Goal: Find specific page/section: Find specific page/section

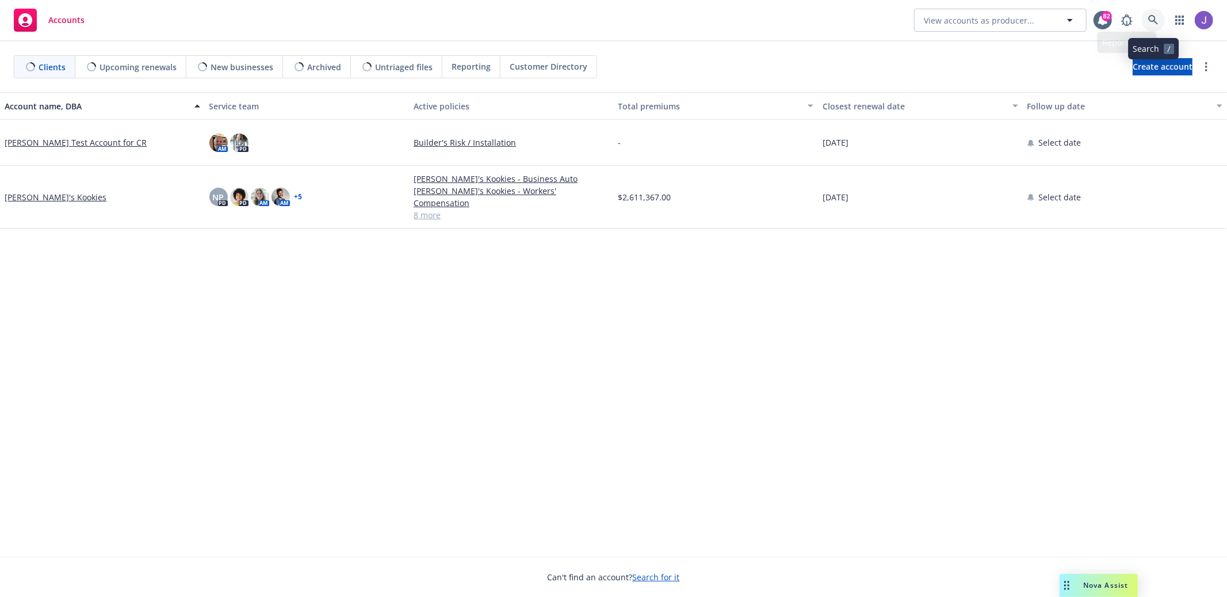
click at [1155, 23] on icon at bounding box center [1153, 20] width 10 height 10
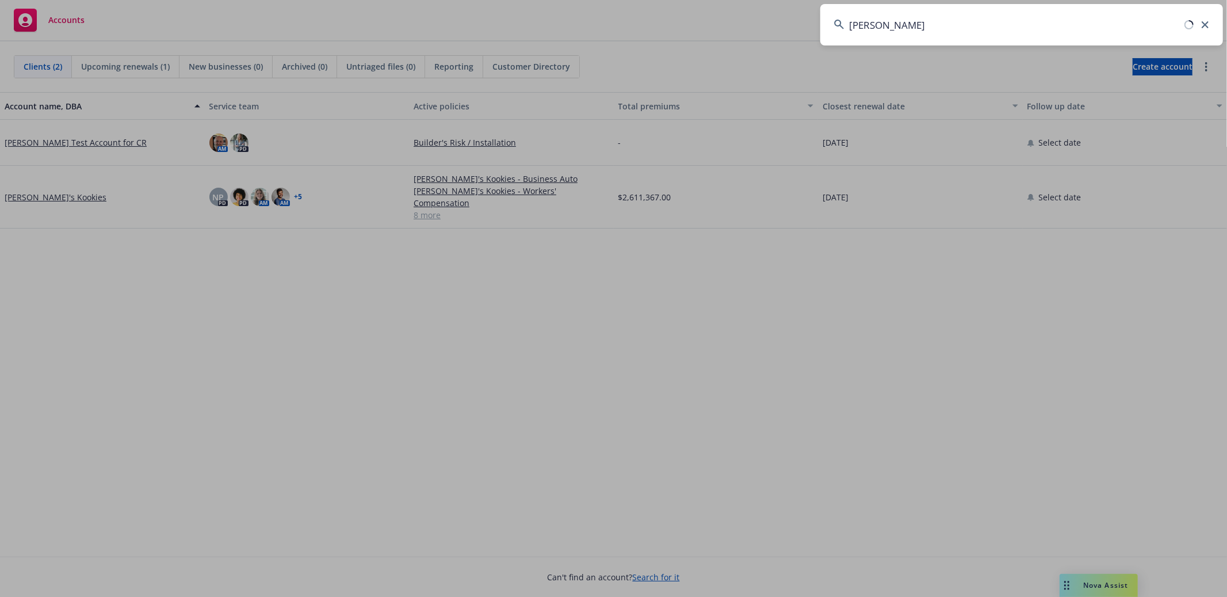
type input "[PERSON_NAME]"
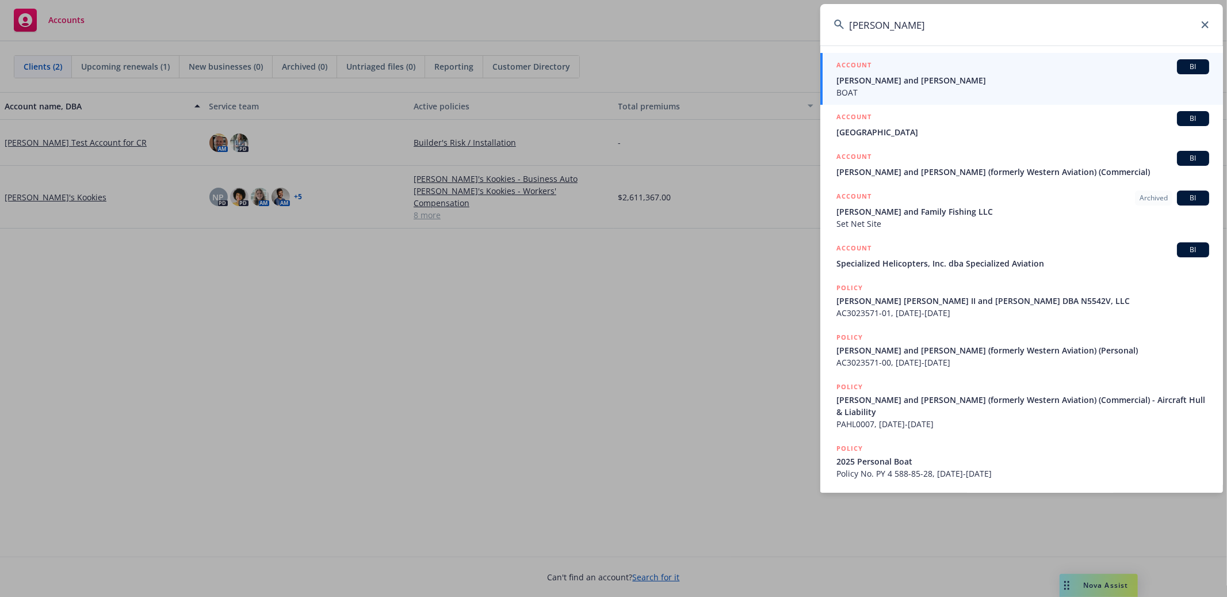
click at [1084, 71] on div "ACCOUNT BI" at bounding box center [1022, 66] width 373 height 15
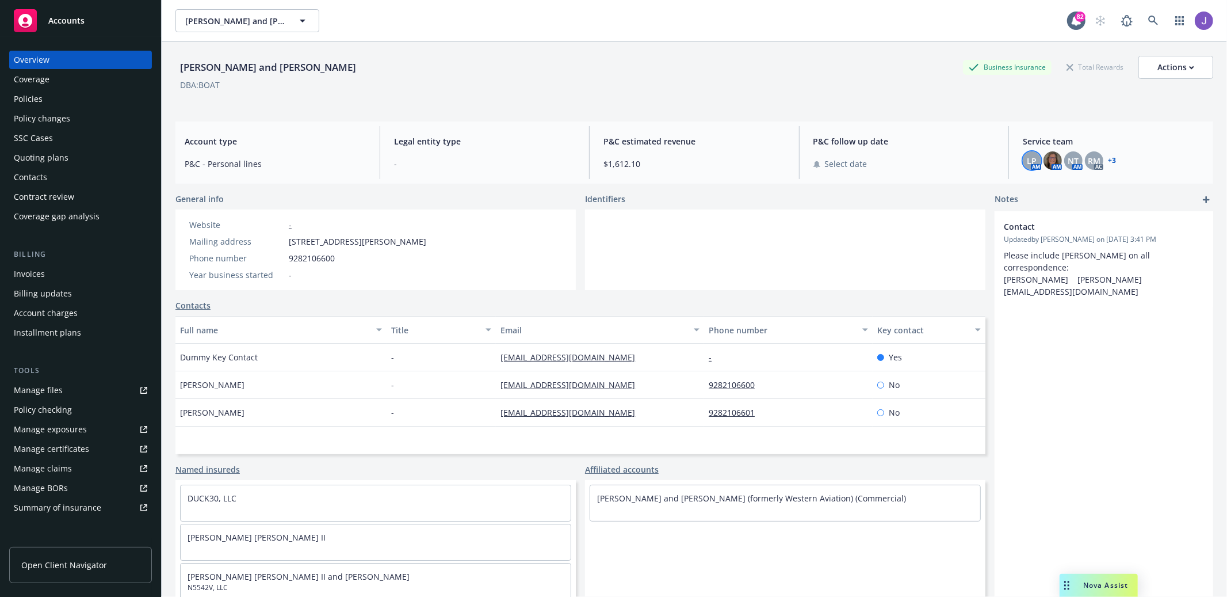
click at [1040, 165] on div "LP" at bounding box center [1032, 160] width 18 height 18
click at [843, 74] on div "[PERSON_NAME] and [PERSON_NAME] Business Insurance Total Rewards Actions" at bounding box center [694, 67] width 1038 height 23
click at [84, 105] on div "Policies" at bounding box center [80, 99] width 133 height 18
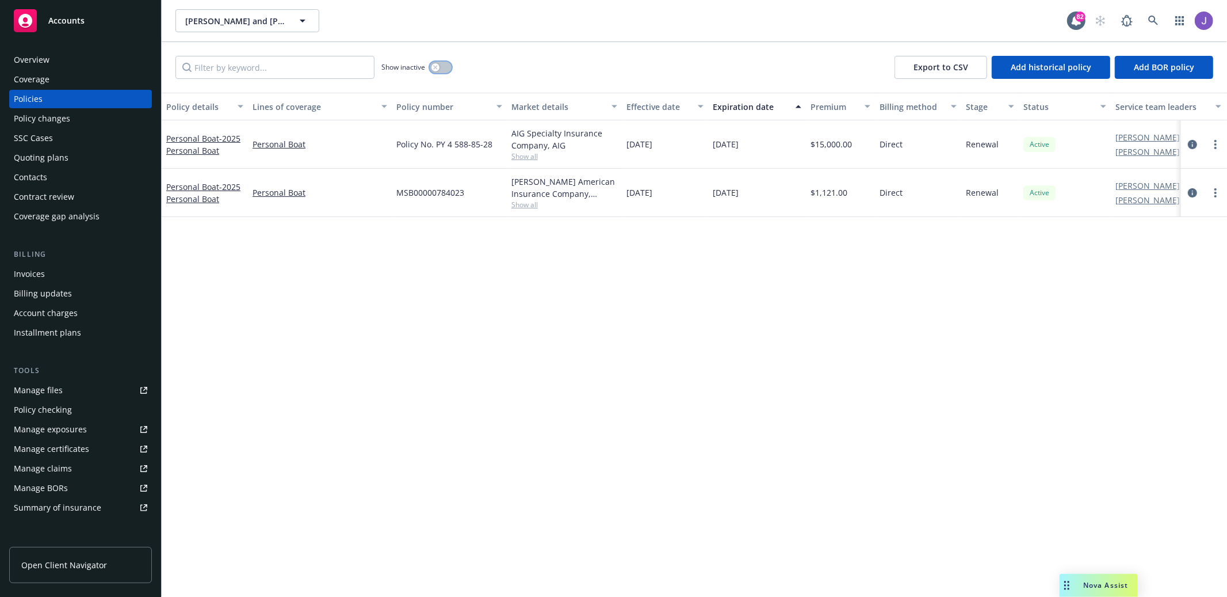
click at [442, 68] on button "button" at bounding box center [441, 68] width 22 height 12
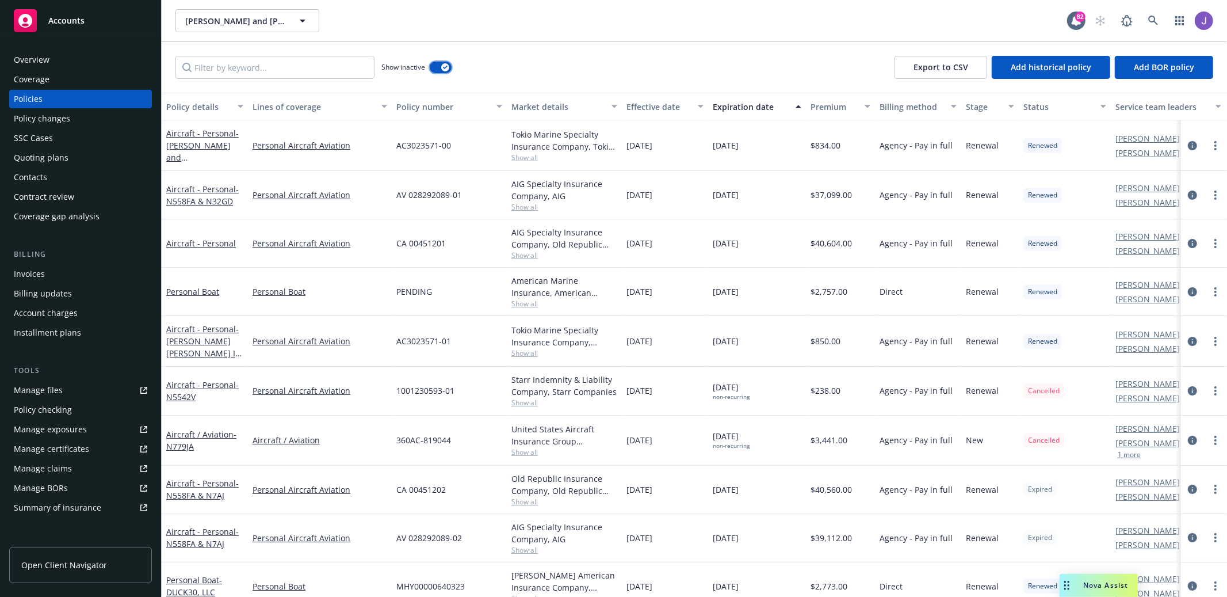
click at [442, 68] on div "button" at bounding box center [445, 67] width 8 height 8
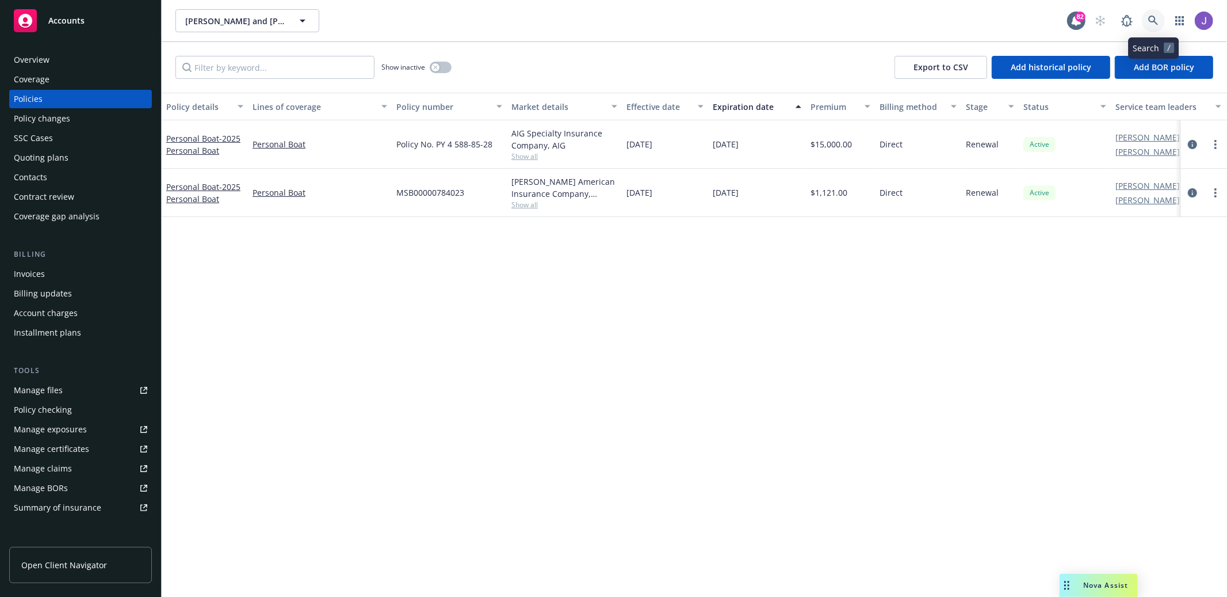
click at [1149, 18] on icon at bounding box center [1153, 21] width 10 height 10
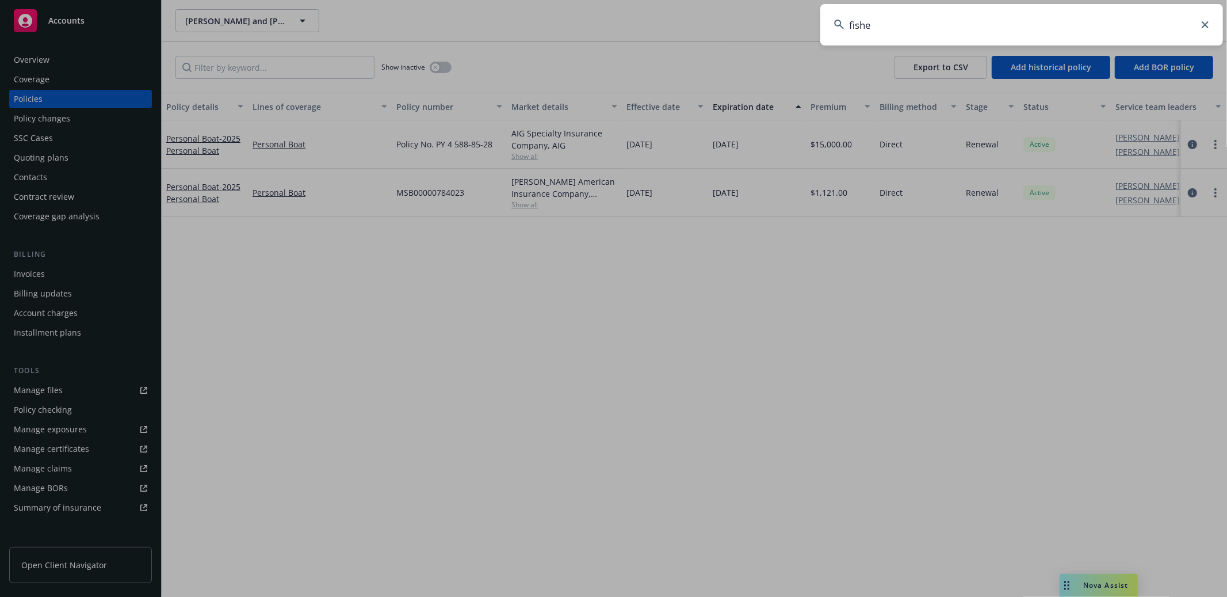
type input "[PERSON_NAME]"
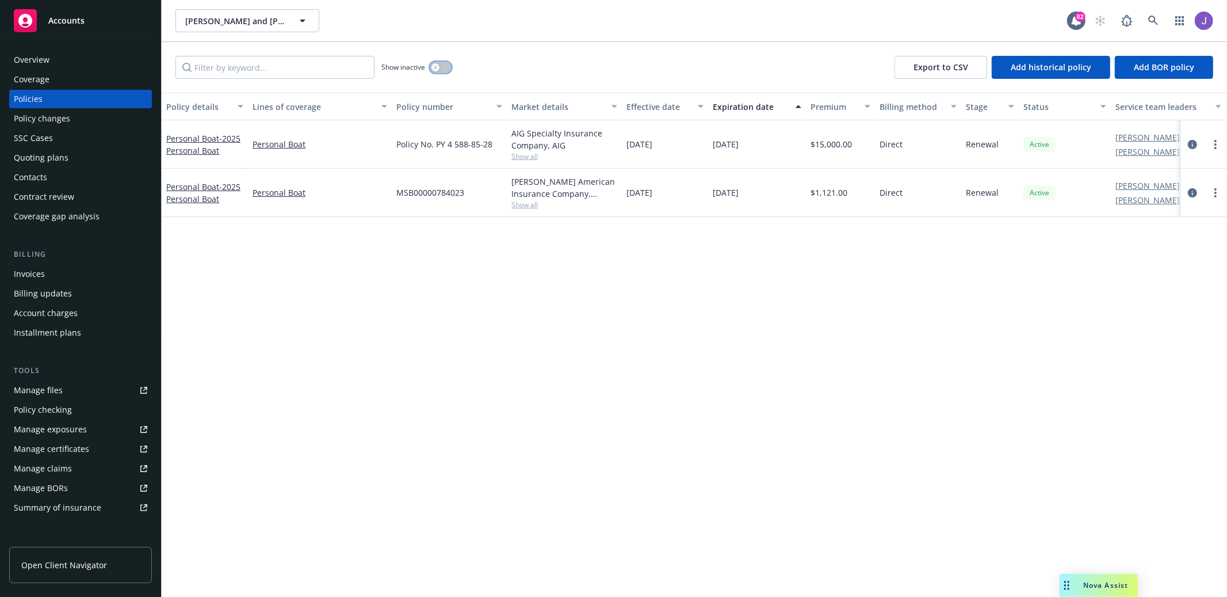
click at [431, 65] on div "button" at bounding box center [435, 67] width 8 height 8
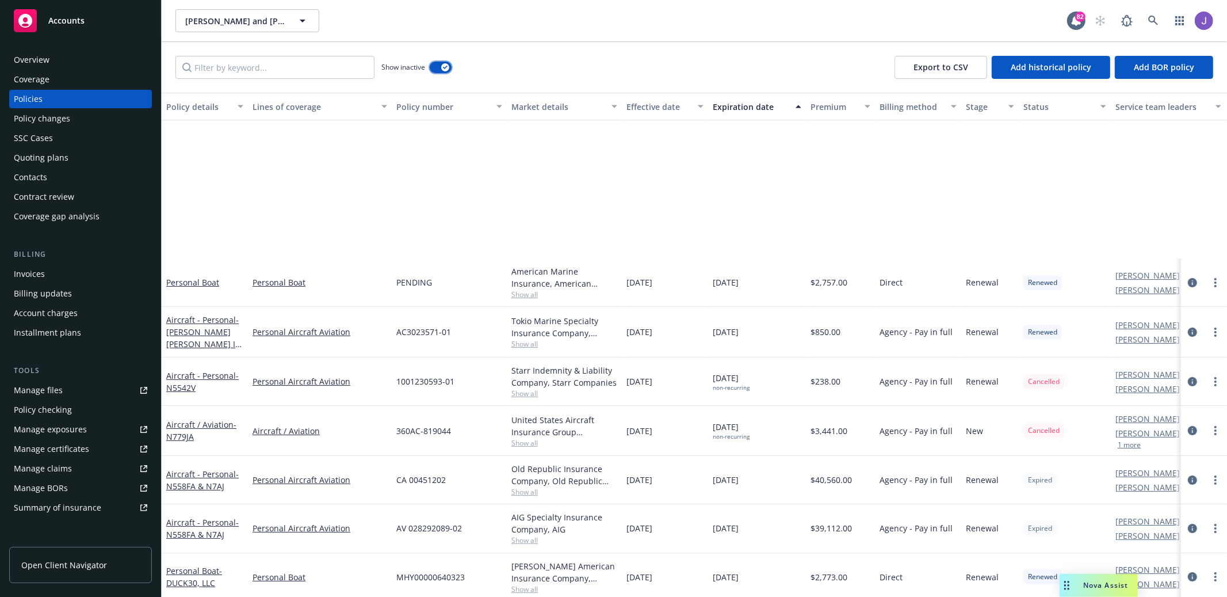
scroll to position [244, 0]
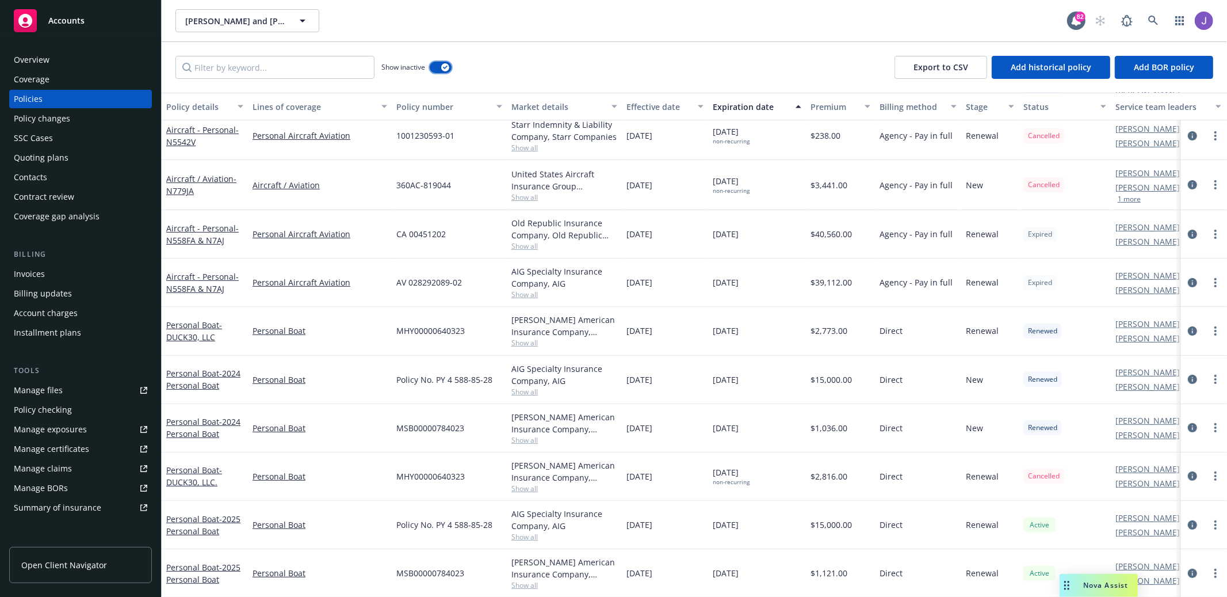
click at [443, 68] on icon "button" at bounding box center [445, 67] width 5 height 3
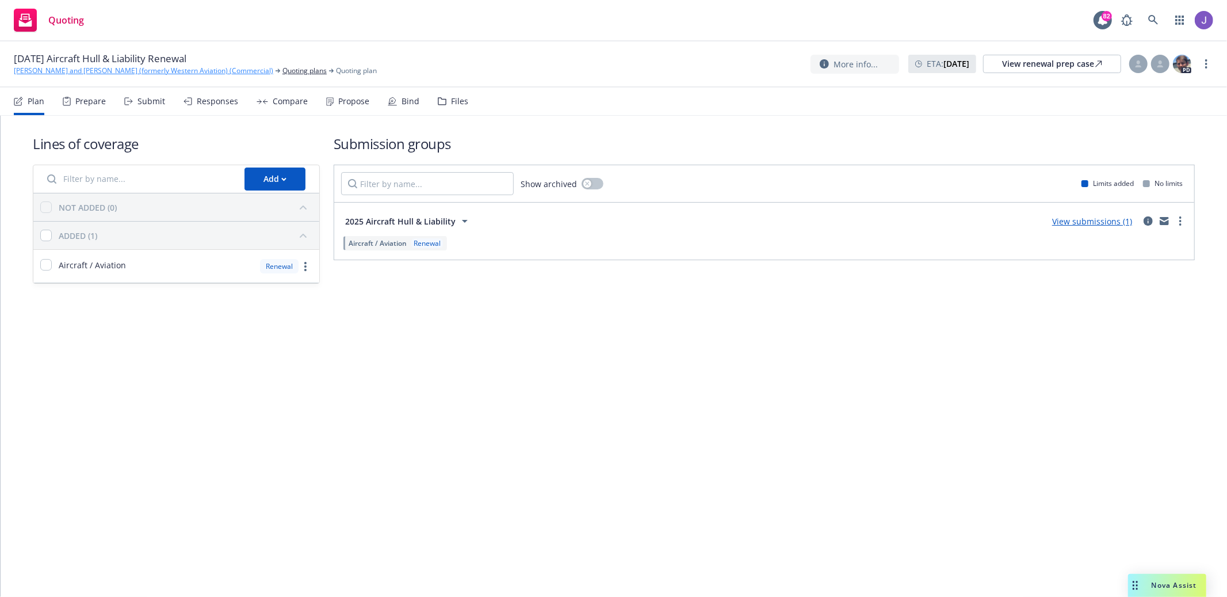
click at [116, 69] on link "[PERSON_NAME] and [PERSON_NAME] (formerly Western Aviation) (Commercial)" at bounding box center [143, 71] width 259 height 10
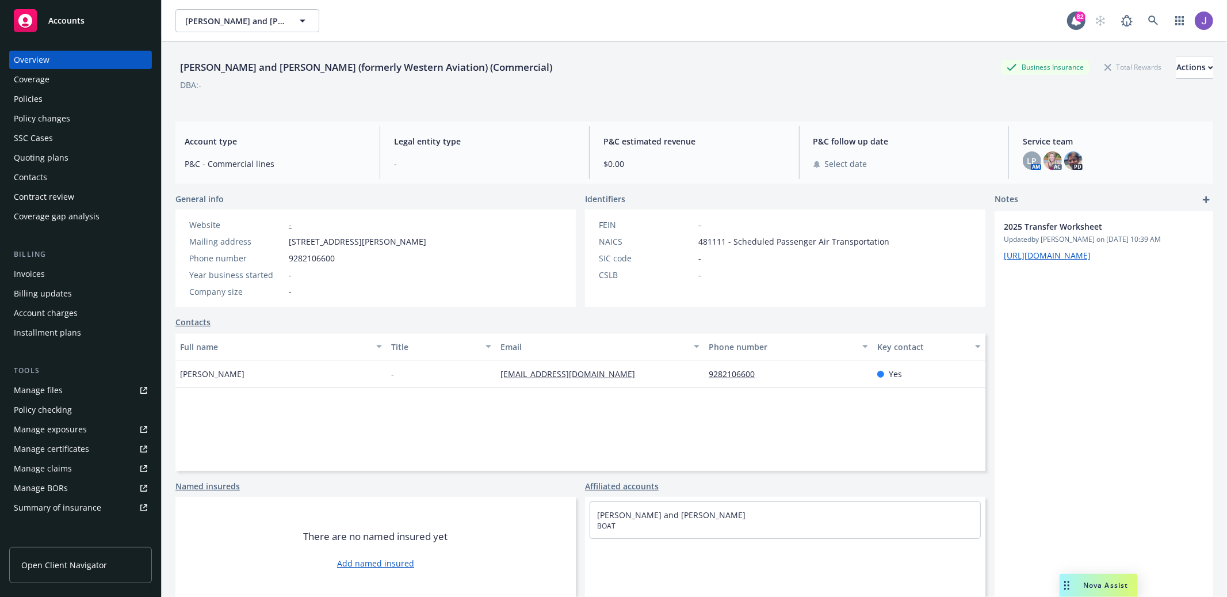
click at [95, 94] on div "Policies" at bounding box center [80, 99] width 133 height 18
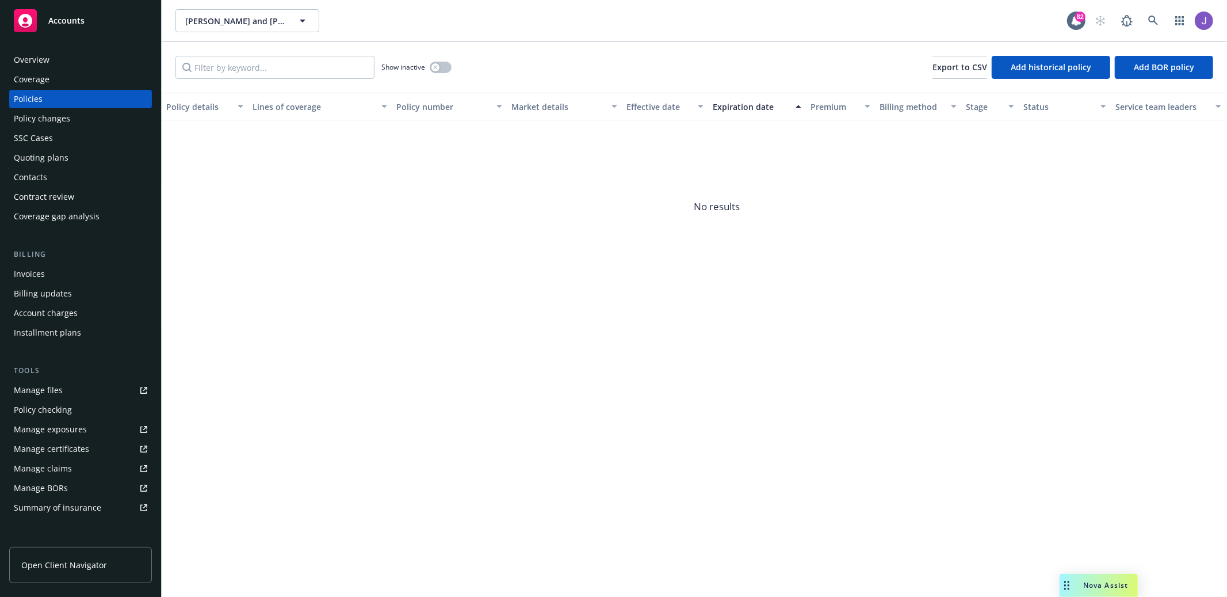
click at [426, 68] on div "Show inactive" at bounding box center [416, 67] width 70 height 23
click at [433, 67] on icon "button" at bounding box center [435, 67] width 5 height 5
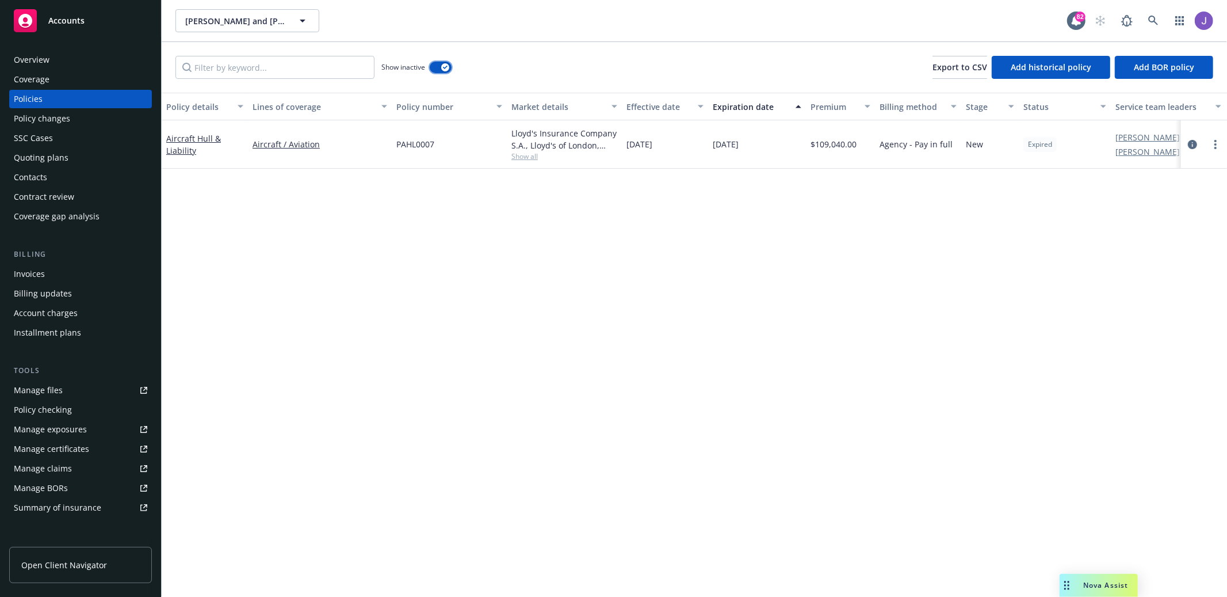
click at [439, 72] on button "button" at bounding box center [441, 68] width 22 height 12
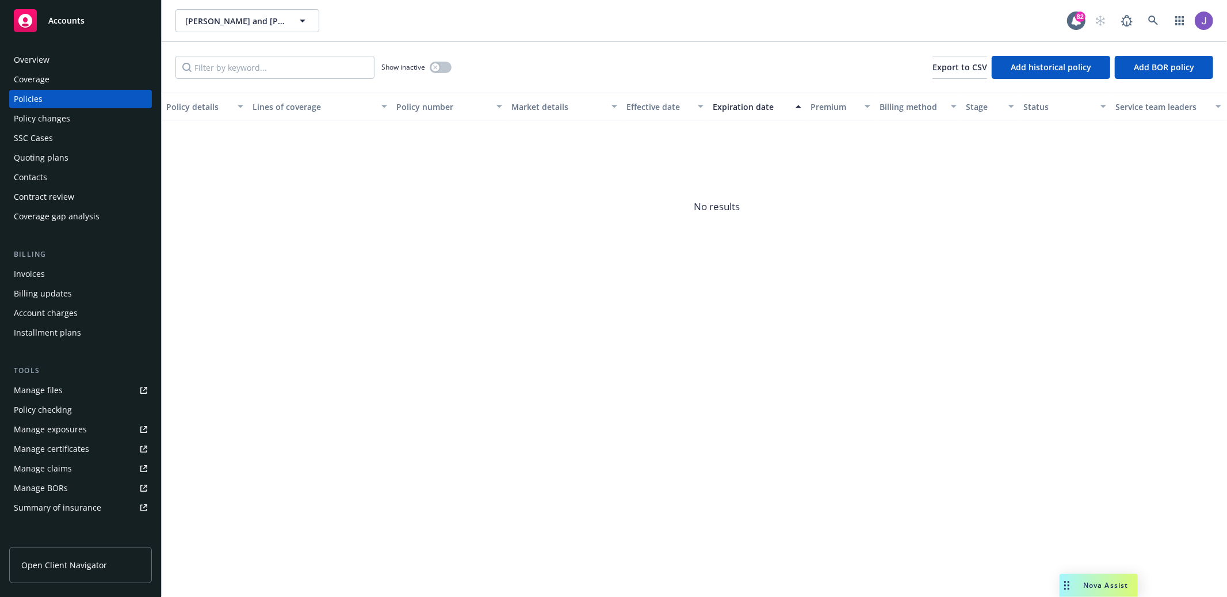
click at [1167, 353] on div "Policy details Lines of coverage Policy number Market details Effective date Ex…" at bounding box center [694, 345] width 1065 height 504
click at [83, 65] on div "Overview" at bounding box center [80, 60] width 133 height 18
